Goal: Task Accomplishment & Management: Manage account settings

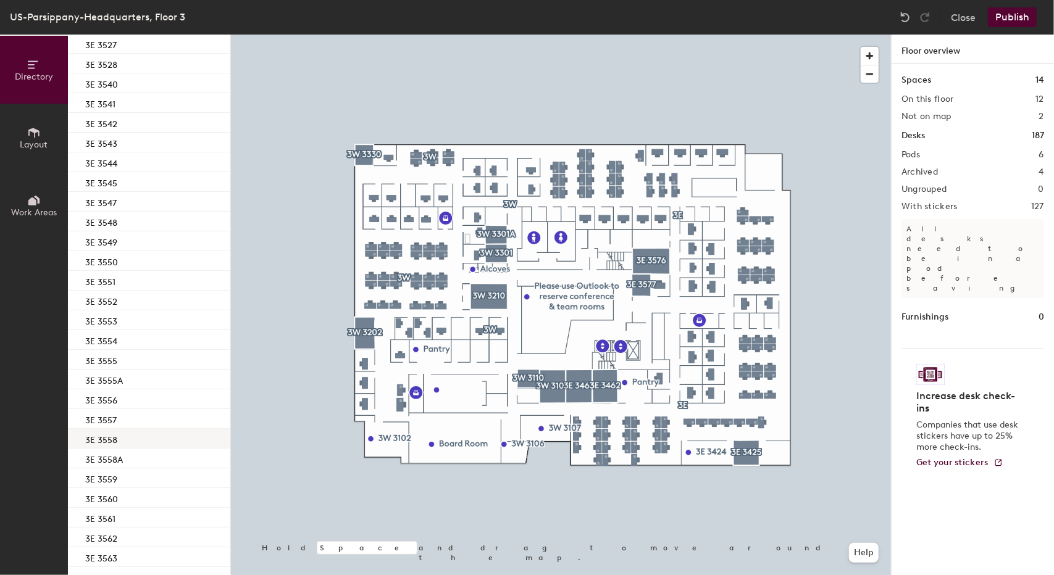
scroll to position [617, 0]
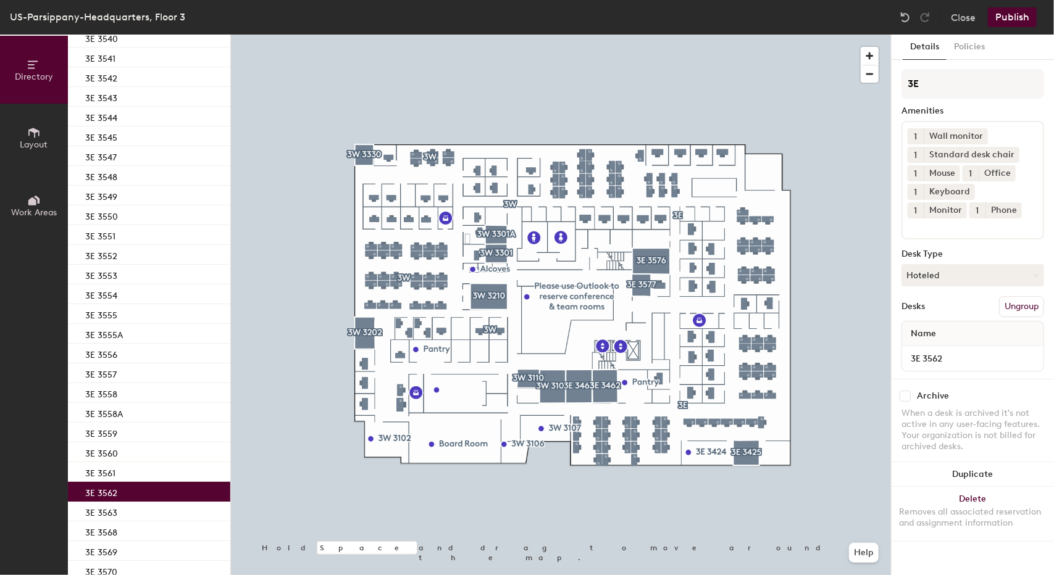
click at [115, 493] on p "3E 3562" at bounding box center [101, 492] width 32 height 14
click at [875, 56] on span "button" at bounding box center [869, 56] width 18 height 18
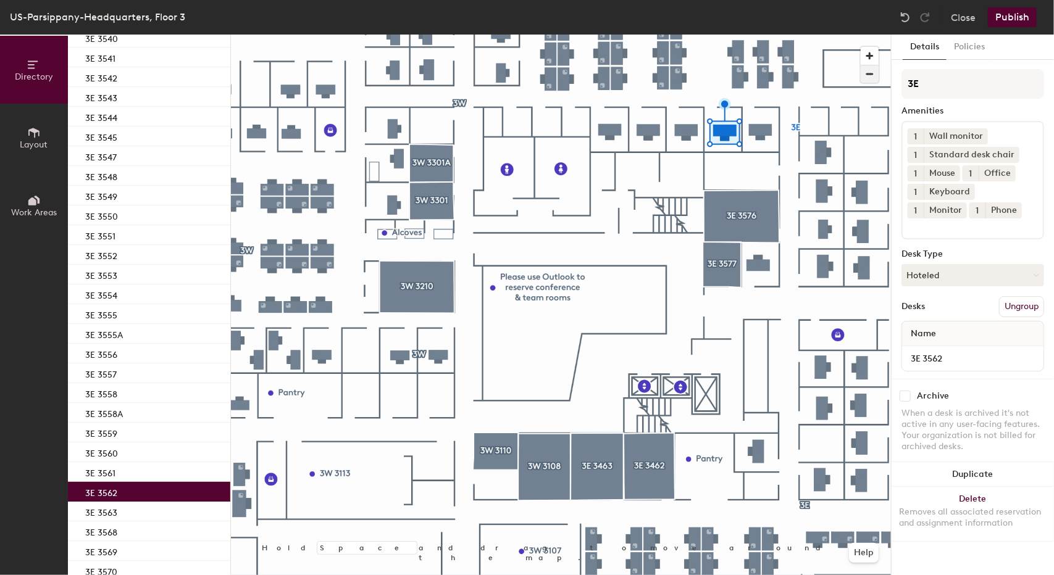
click at [869, 77] on span "button" at bounding box center [869, 73] width 18 height 17
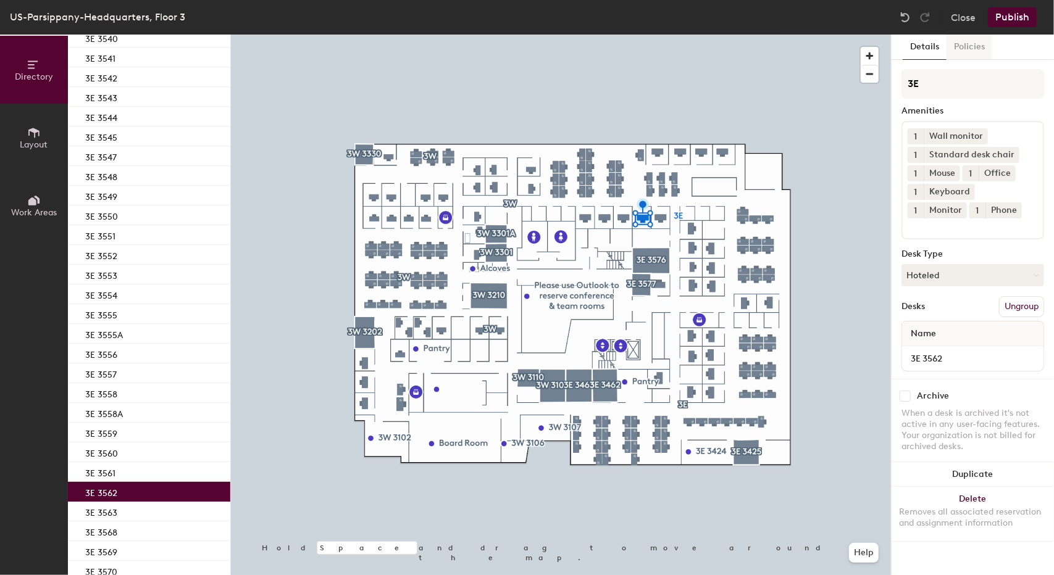
click at [973, 51] on button "Policies" at bounding box center [969, 47] width 46 height 25
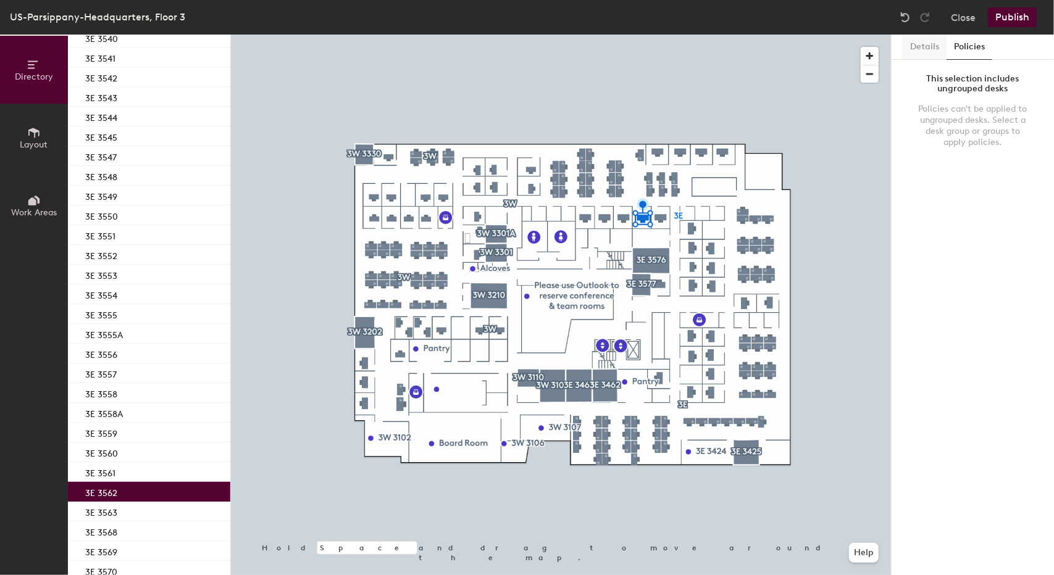
click at [923, 46] on button "Details" at bounding box center [924, 47] width 44 height 25
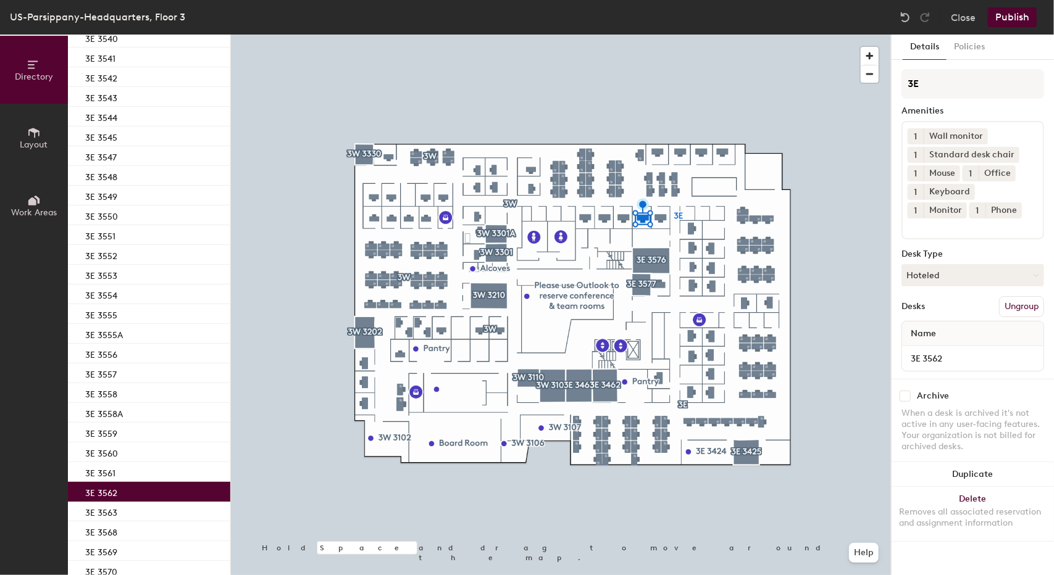
click at [36, 133] on icon at bounding box center [34, 133] width 14 height 14
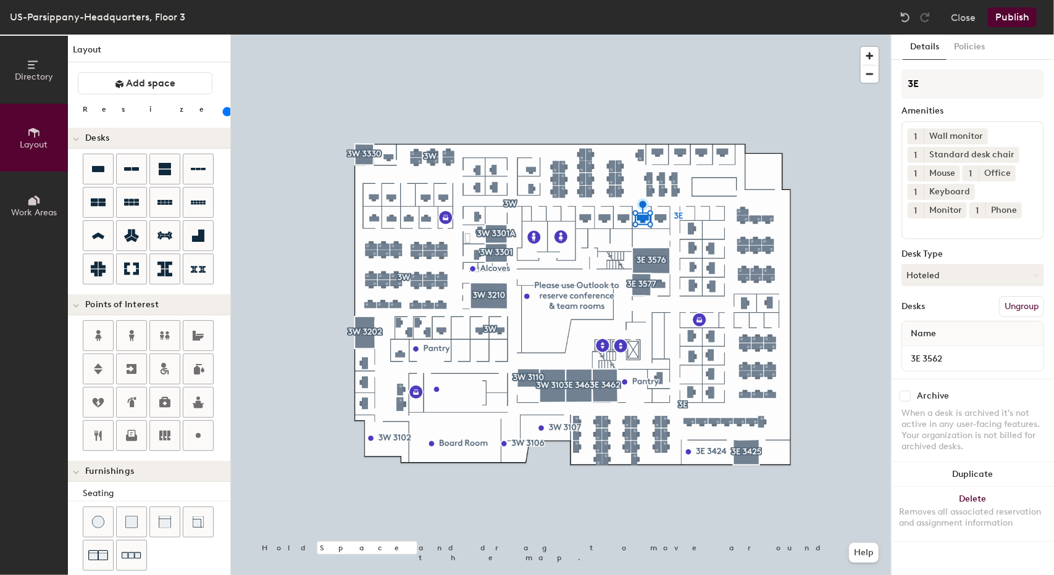
scroll to position [0, 0]
click at [906, 396] on input "checkbox" at bounding box center [904, 396] width 11 height 11
checkbox input "true"
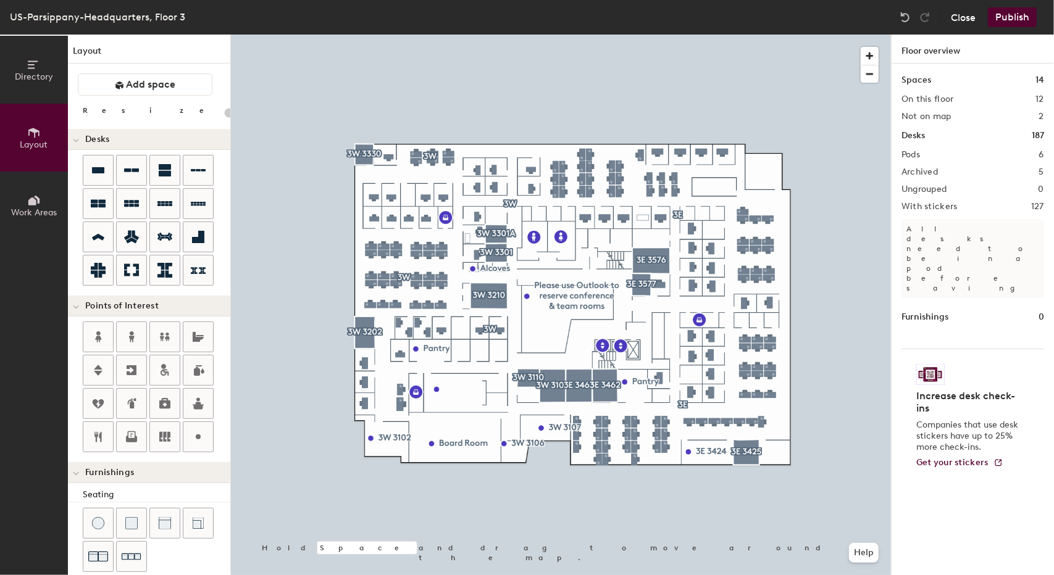
click at [967, 21] on button "Close" at bounding box center [963, 17] width 25 height 20
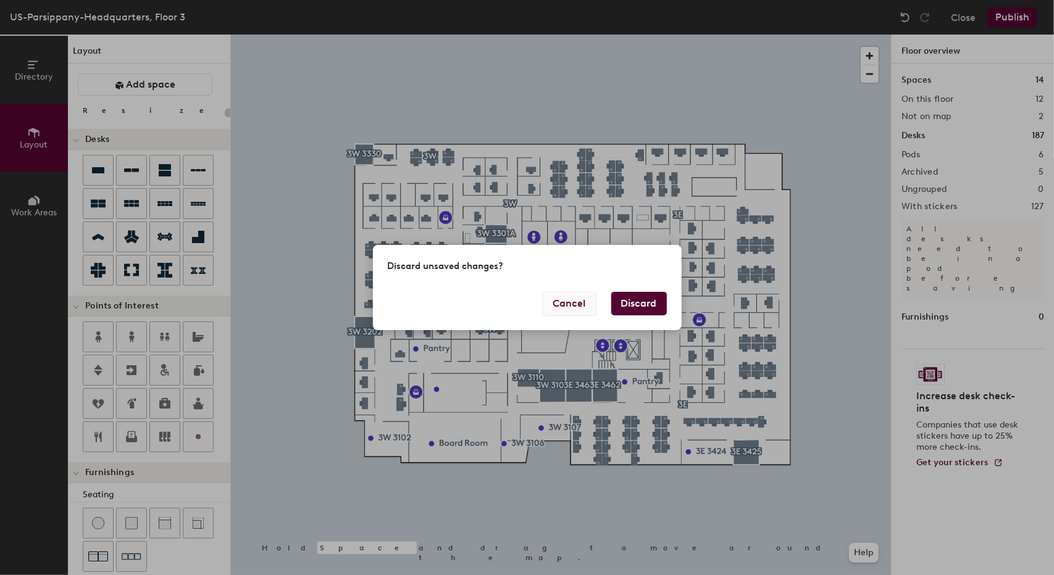
click at [556, 303] on button "Cancel" at bounding box center [570, 303] width 54 height 23
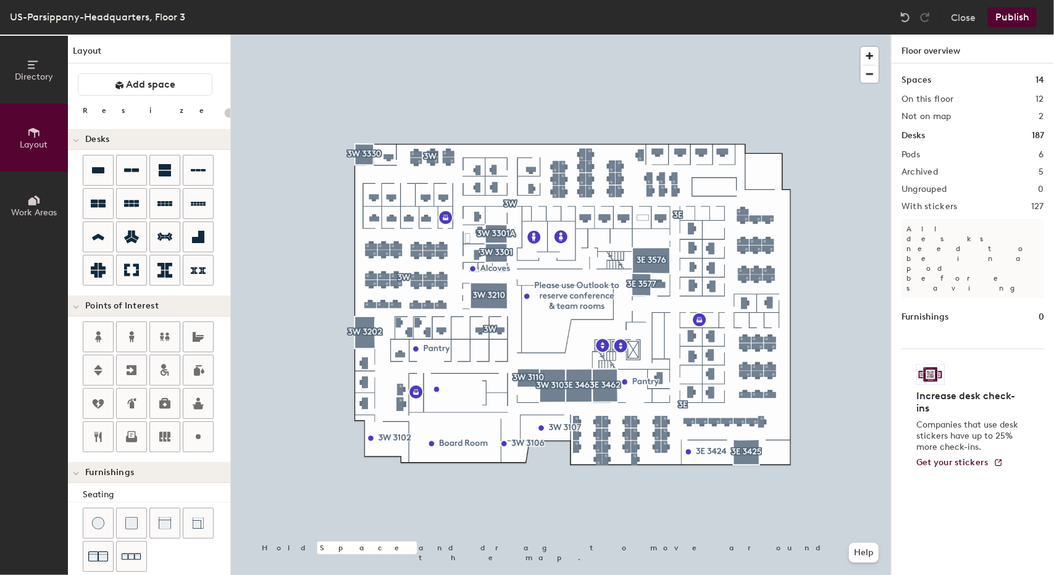
click at [1001, 22] on button "Publish" at bounding box center [1012, 17] width 49 height 20
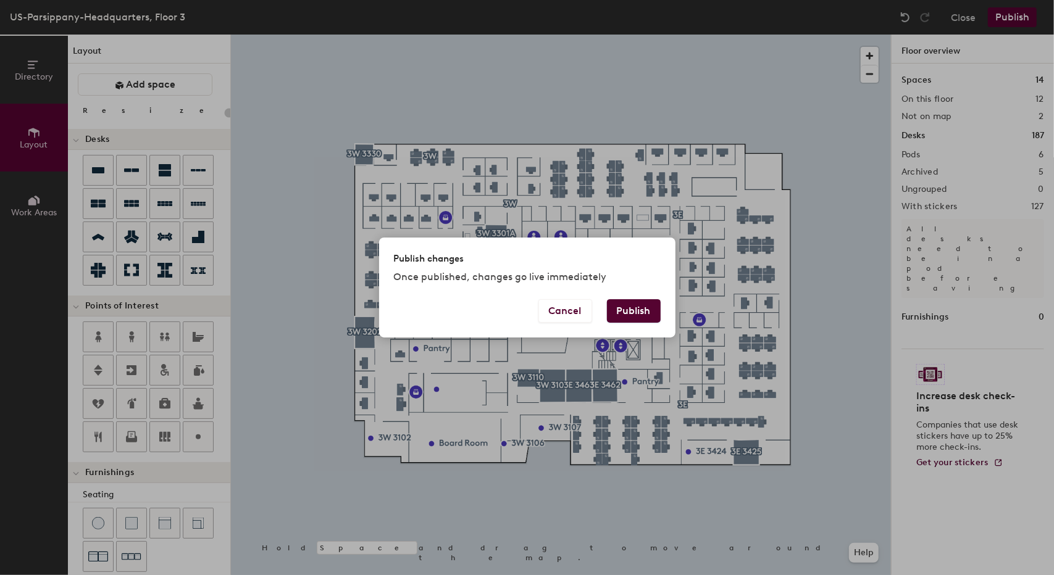
click at [648, 312] on button "Publish" at bounding box center [634, 310] width 54 height 23
type input "20"
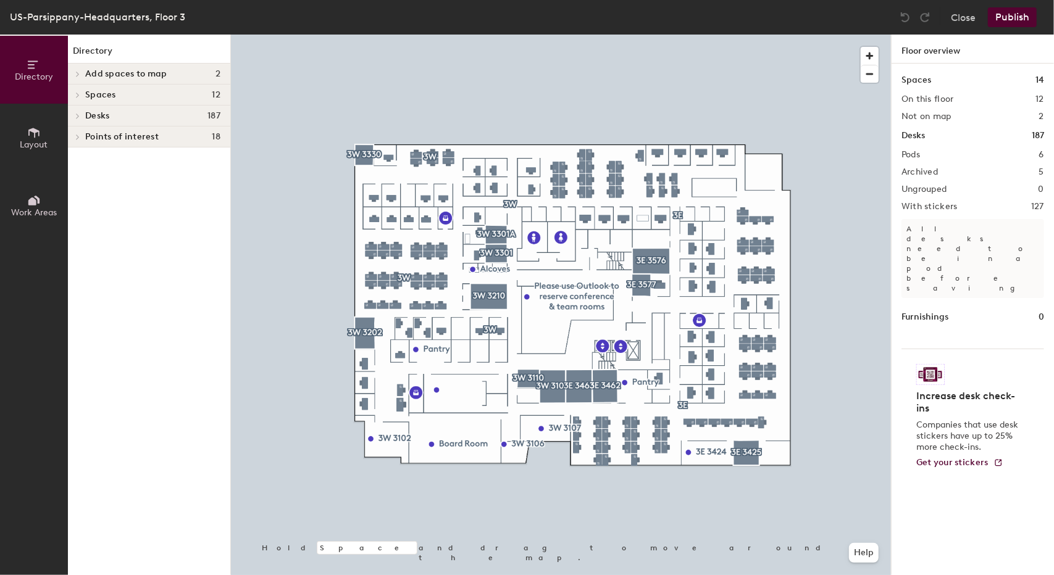
click at [36, 143] on span "Layout" at bounding box center [34, 145] width 28 height 10
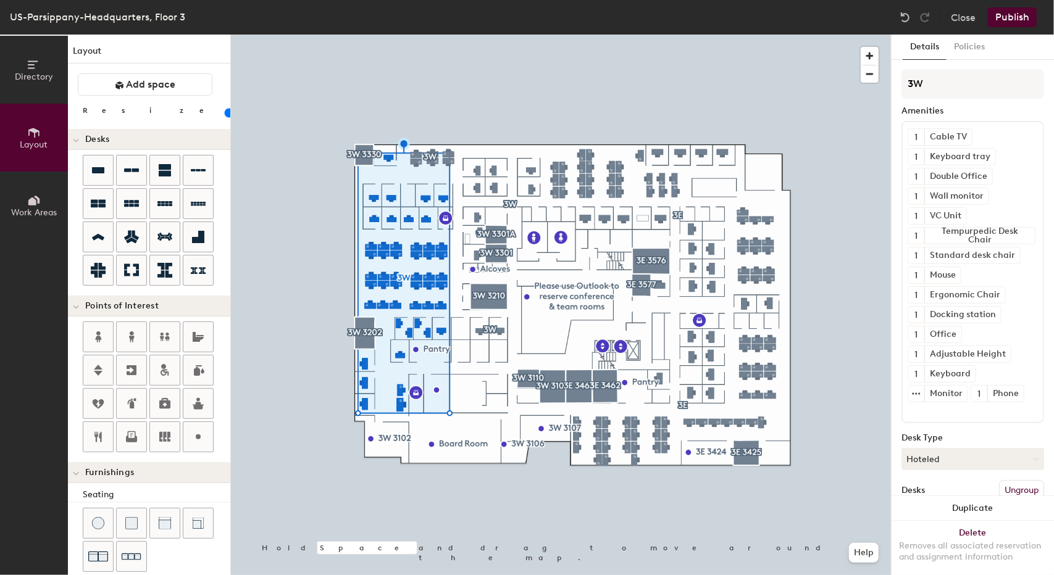
type input "120"
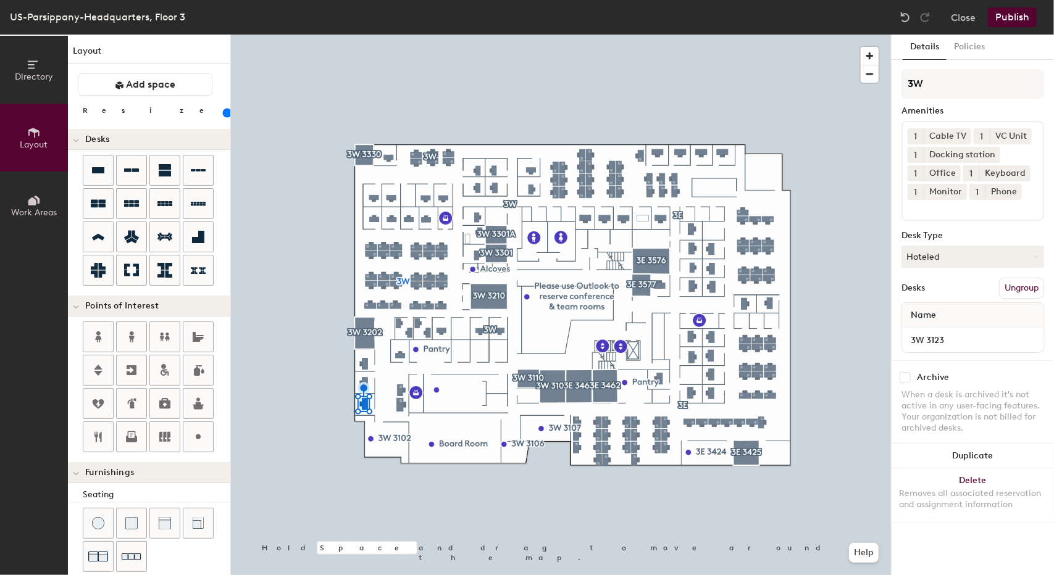
click at [903, 383] on input "checkbox" at bounding box center [904, 377] width 11 height 11
checkbox input "true"
click at [1004, 19] on button "Publish" at bounding box center [1012, 17] width 49 height 20
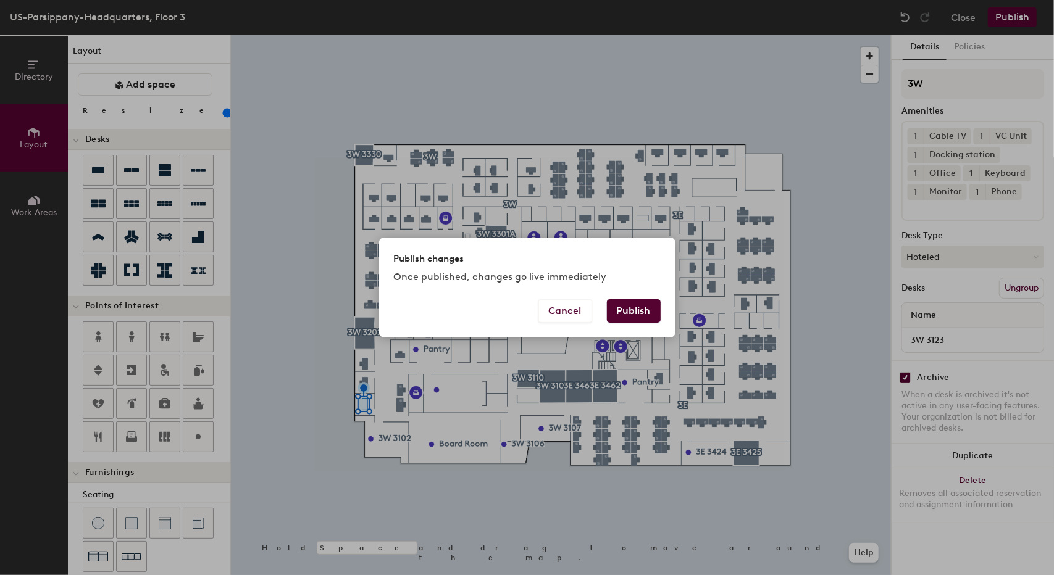
click at [633, 307] on button "Publish" at bounding box center [634, 310] width 54 height 23
type input "20"
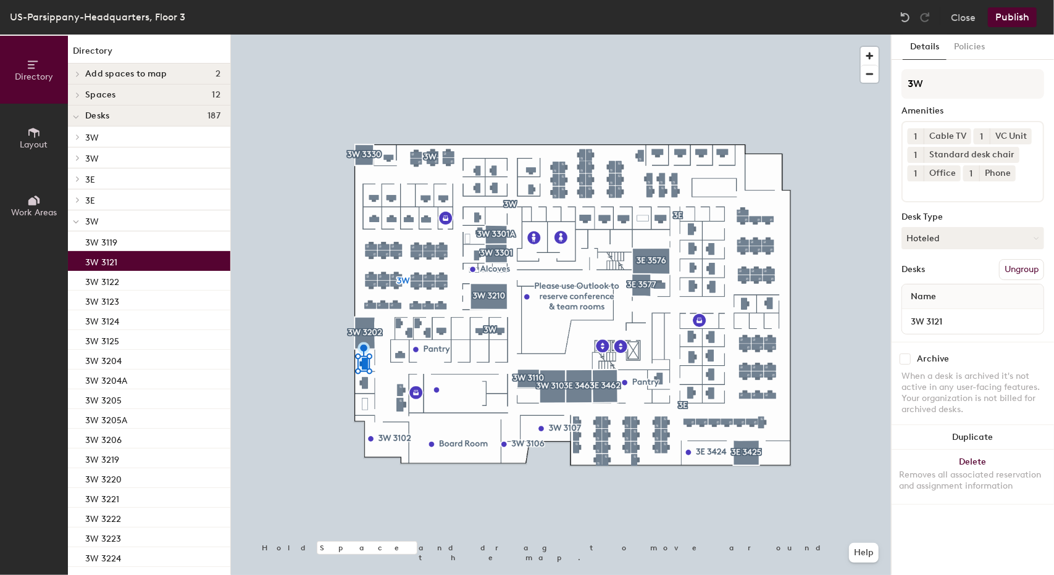
click at [907, 359] on input "checkbox" at bounding box center [904, 359] width 11 height 11
checkbox input "true"
click at [1016, 21] on button "Publish" at bounding box center [1012, 17] width 49 height 20
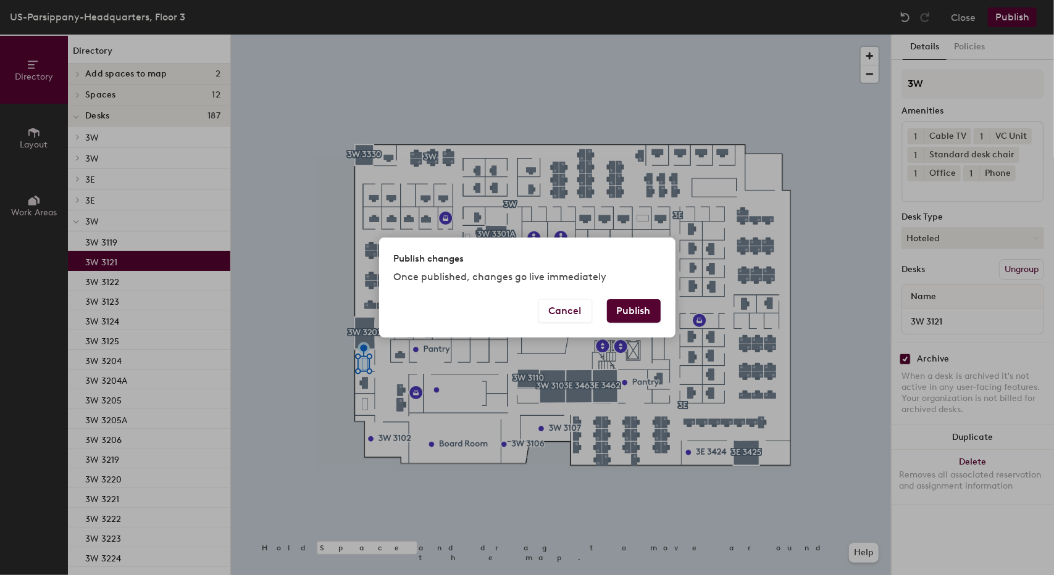
click at [630, 310] on button "Publish" at bounding box center [634, 310] width 54 height 23
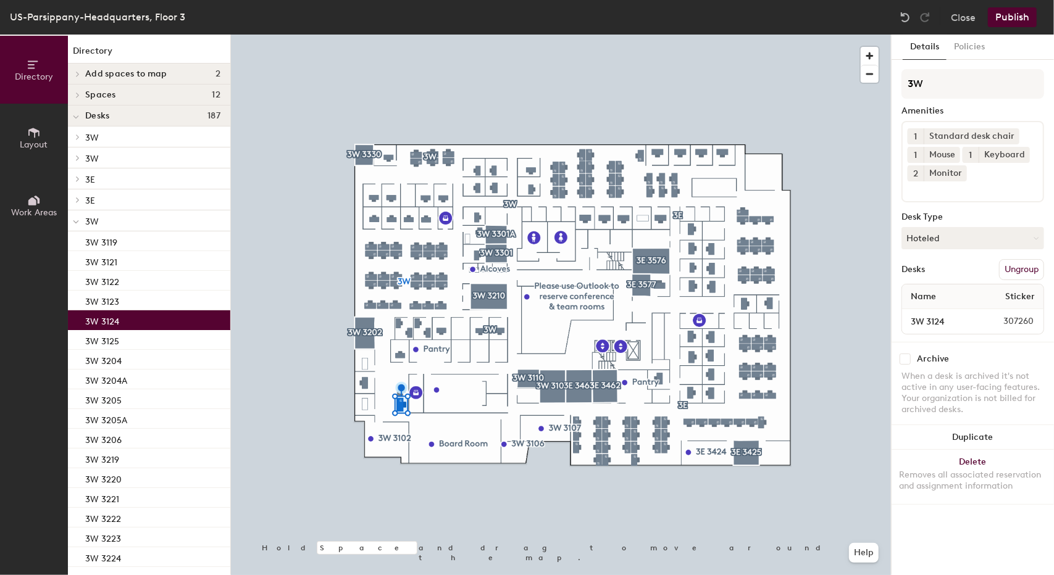
click at [905, 359] on input "checkbox" at bounding box center [904, 359] width 11 height 11
checkbox input "true"
click at [1012, 19] on button "Publish" at bounding box center [1012, 17] width 49 height 20
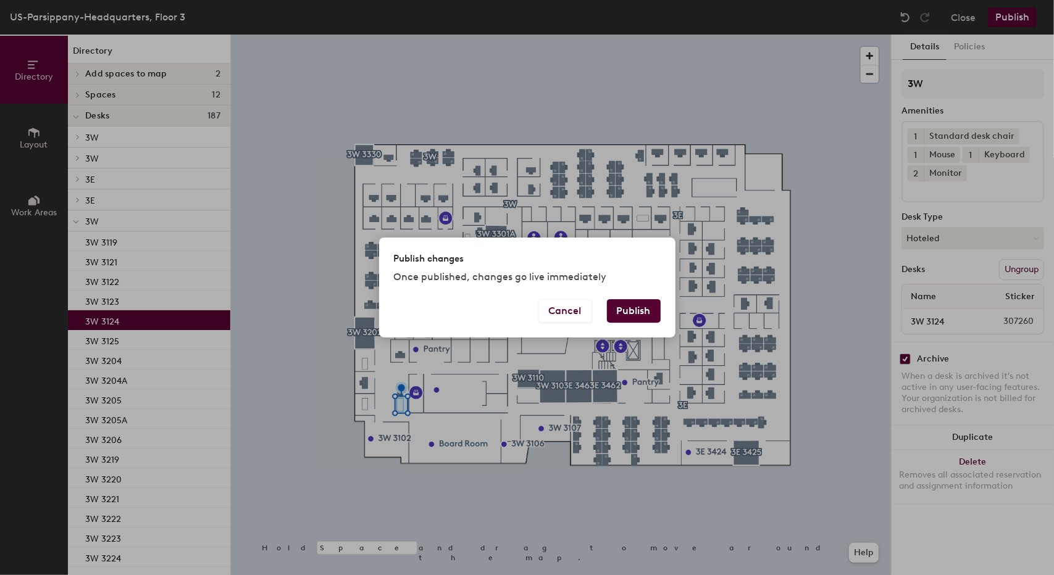
click at [640, 310] on button "Publish" at bounding box center [634, 310] width 54 height 23
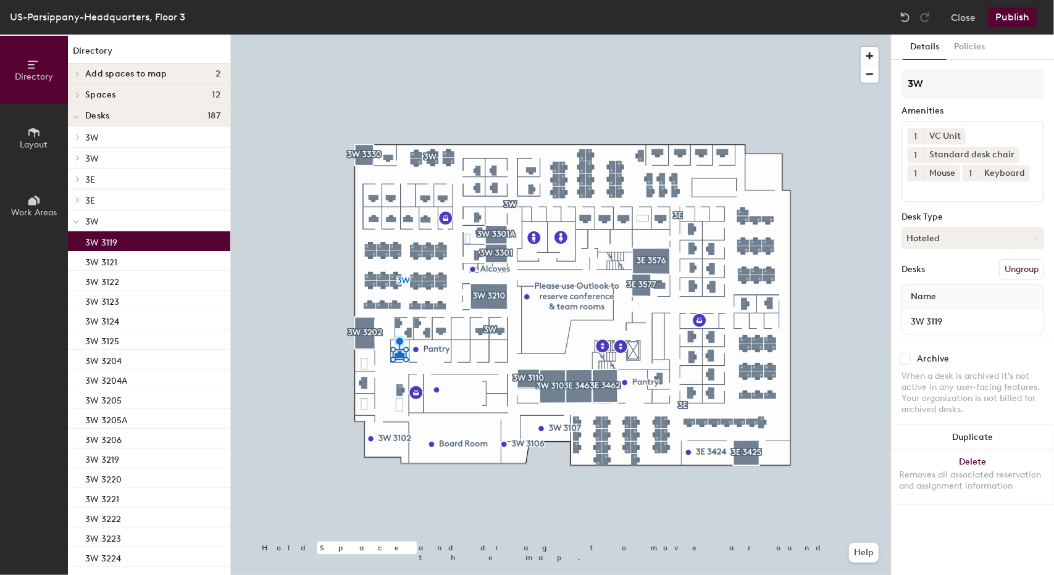
click at [904, 358] on input "checkbox" at bounding box center [904, 359] width 11 height 11
checkbox input "true"
click at [1011, 19] on button "Publish" at bounding box center [1012, 17] width 49 height 20
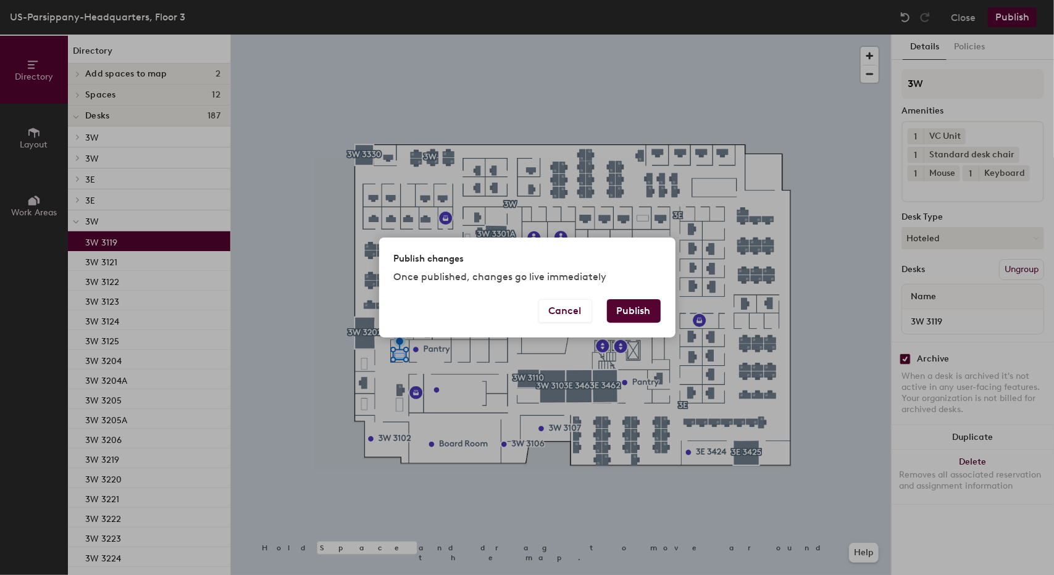
click at [642, 306] on button "Publish" at bounding box center [634, 310] width 54 height 23
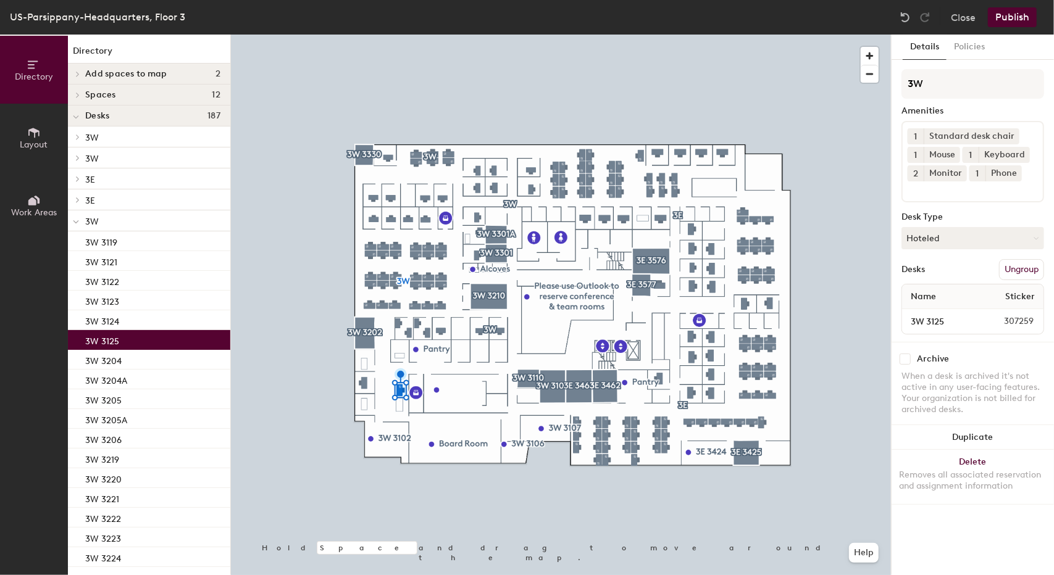
click at [902, 360] on input "checkbox" at bounding box center [904, 359] width 11 height 11
checkbox input "true"
click at [1004, 17] on button "Publish" at bounding box center [1012, 17] width 49 height 20
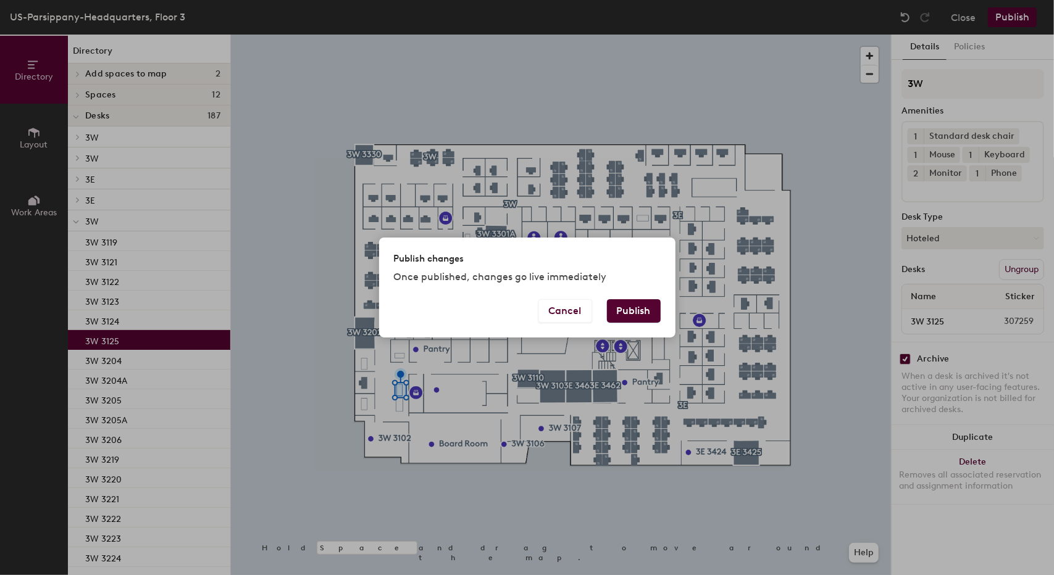
click at [638, 310] on button "Publish" at bounding box center [634, 310] width 54 height 23
